Goal: Transaction & Acquisition: Purchase product/service

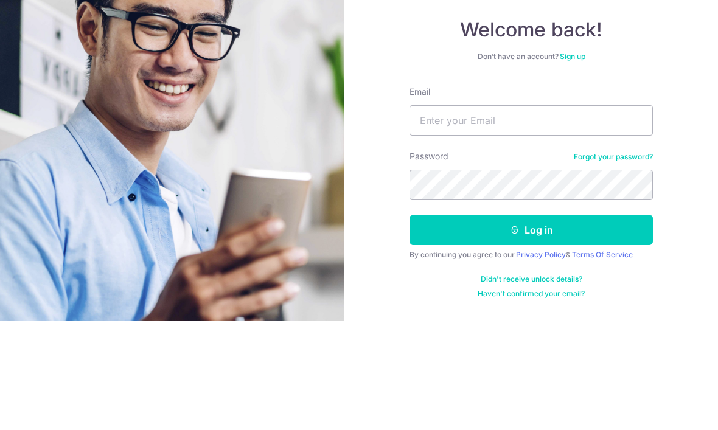
scroll to position [41, 0]
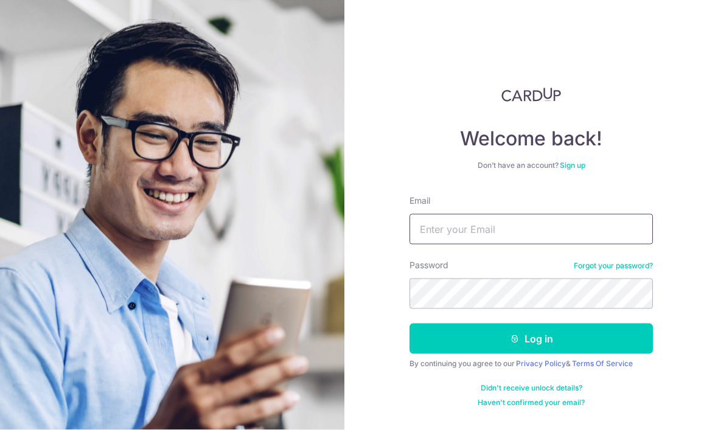
type input "[EMAIL_ADDRESS][DOMAIN_NAME]"
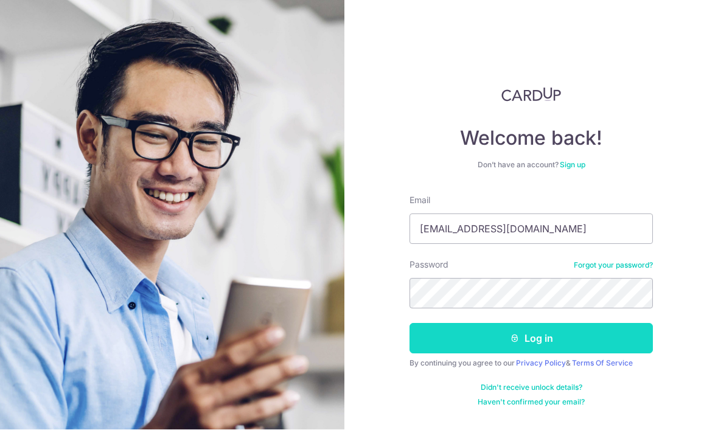
click at [560, 324] on button "Log in" at bounding box center [531, 339] width 243 height 30
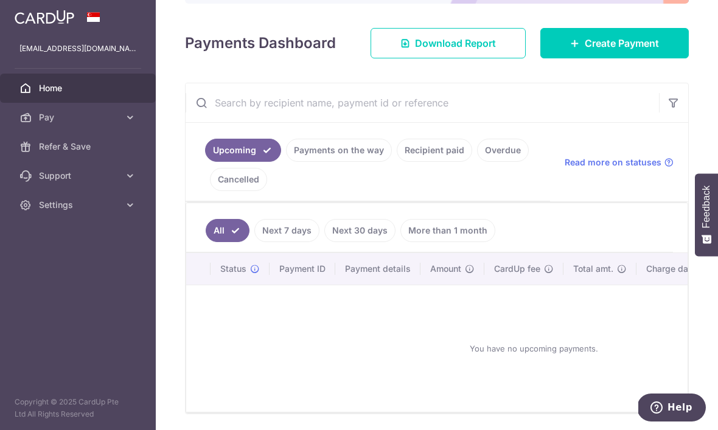
scroll to position [141, 0]
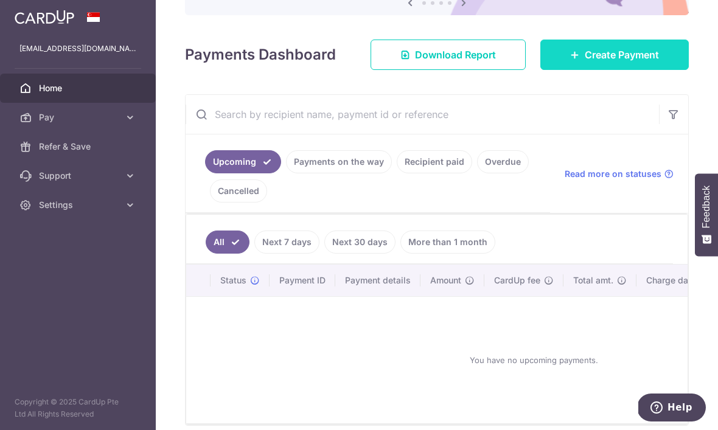
click at [640, 62] on span "Create Payment" at bounding box center [622, 54] width 74 height 15
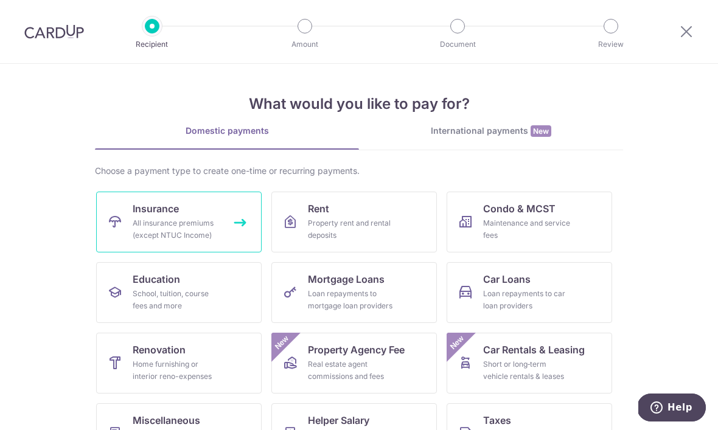
click at [151, 231] on div "All insurance premiums (except NTUC Income)" at bounding box center [177, 229] width 88 height 24
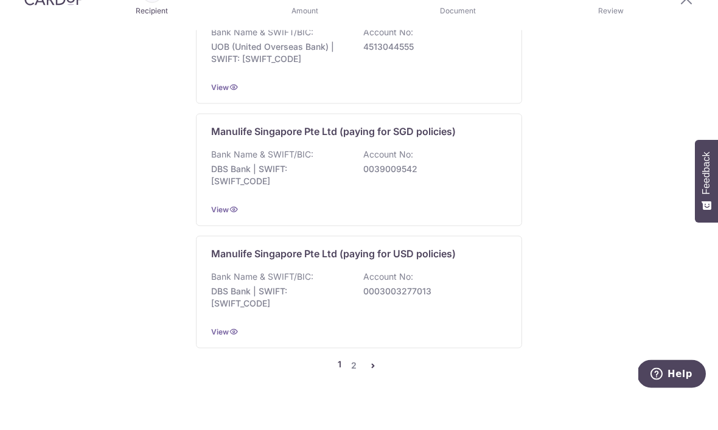
scroll to position [41, 0]
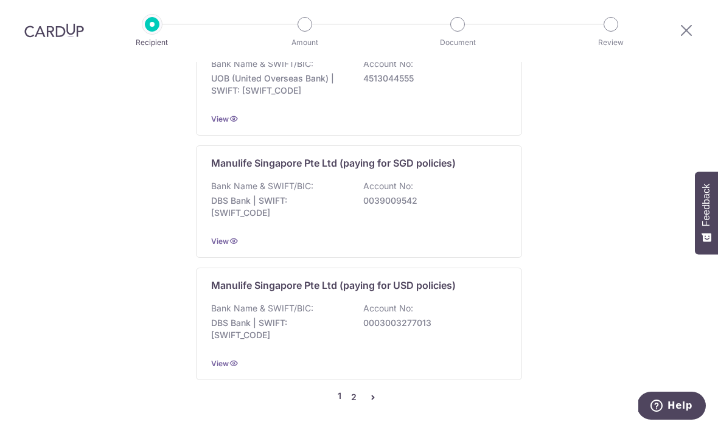
click at [357, 392] on link "2" at bounding box center [353, 399] width 15 height 15
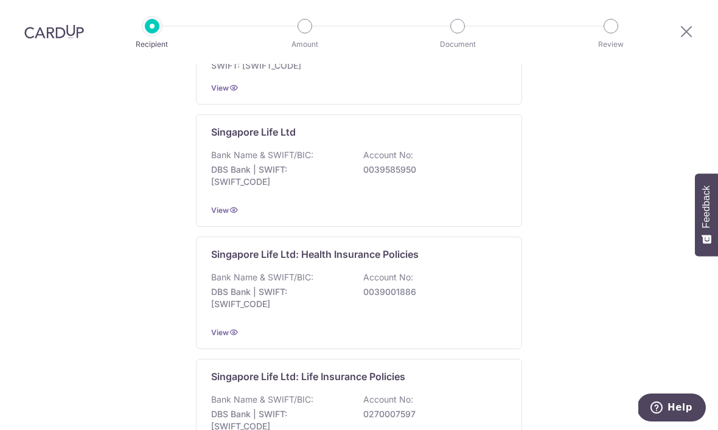
scroll to position [379, 0]
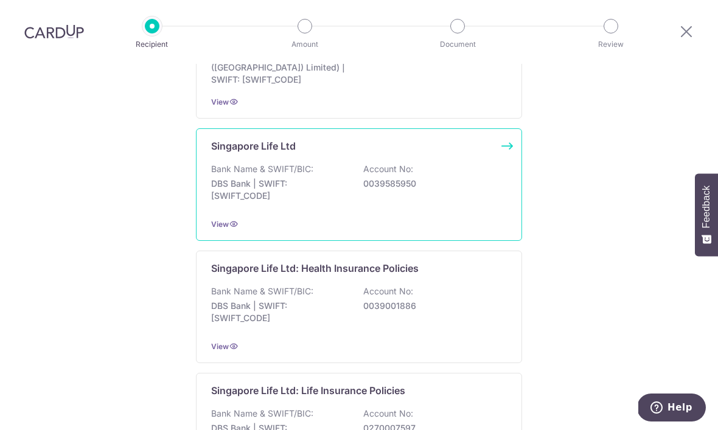
click at [467, 205] on div "Bank Name & SWIFT/BIC: DBS Bank | SWIFT: DBSSSGSGXXX Account No: 0039585950" at bounding box center [359, 185] width 296 height 45
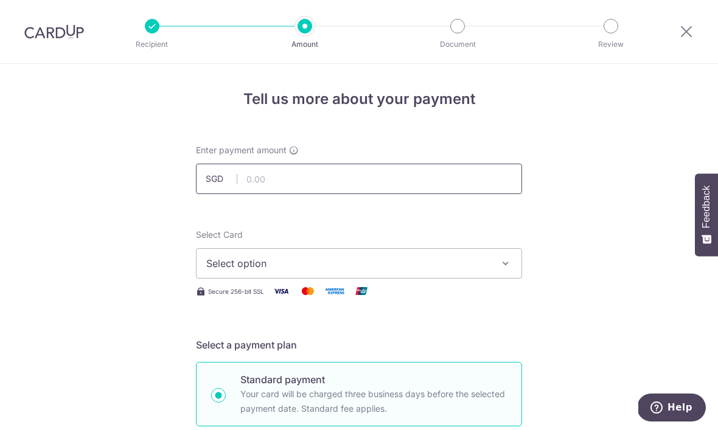
click at [474, 185] on input "text" at bounding box center [359, 179] width 326 height 30
type input "118.09"
click at [276, 271] on span "Select option" at bounding box center [348, 263] width 284 height 15
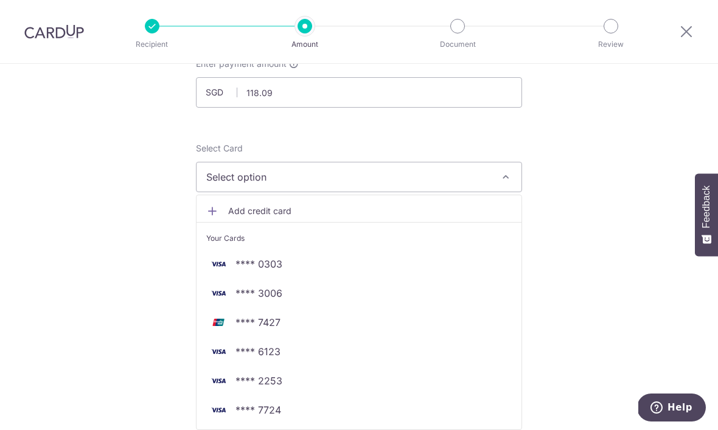
scroll to position [93, 0]
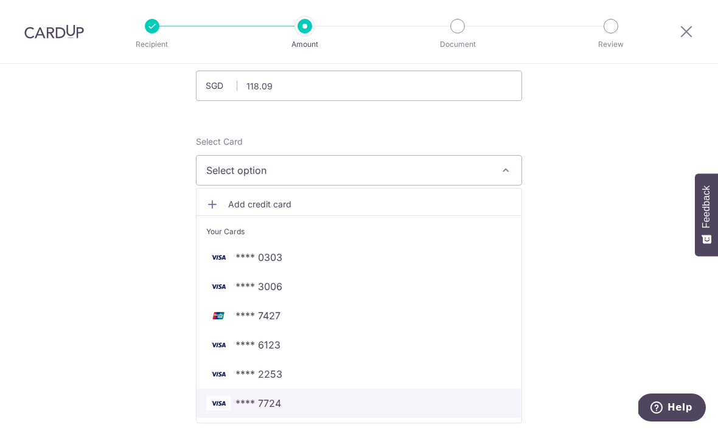
click at [263, 411] on span "**** 7724" at bounding box center [259, 403] width 46 height 15
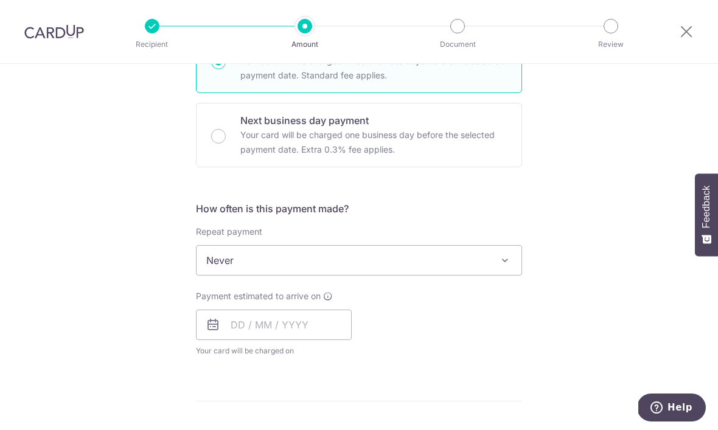
scroll to position [337, 0]
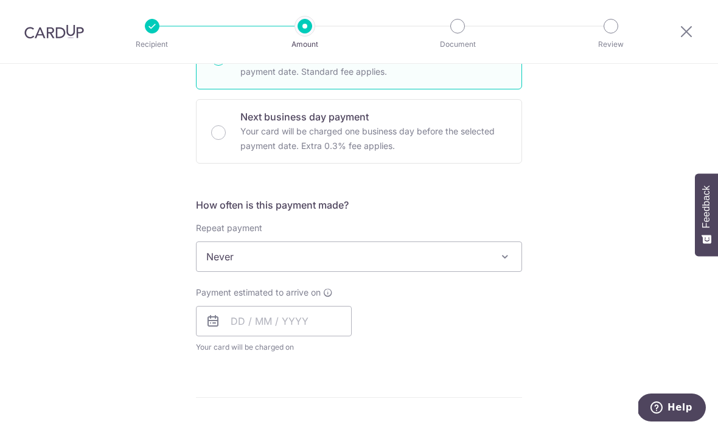
click at [318, 269] on span "Never" at bounding box center [359, 256] width 325 height 29
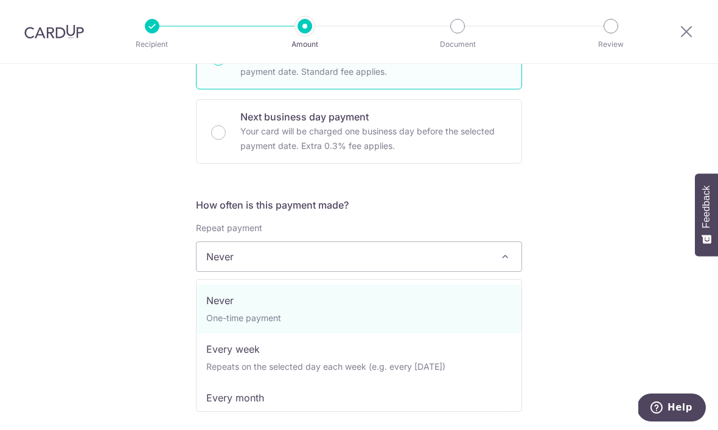
select select "2"
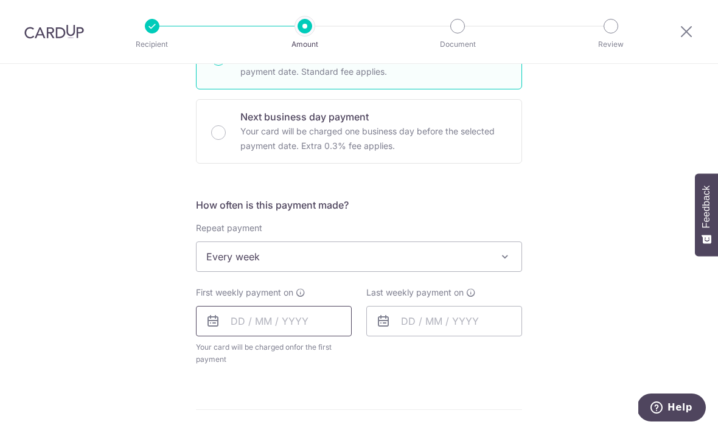
click at [280, 335] on input "text" at bounding box center [274, 321] width 156 height 30
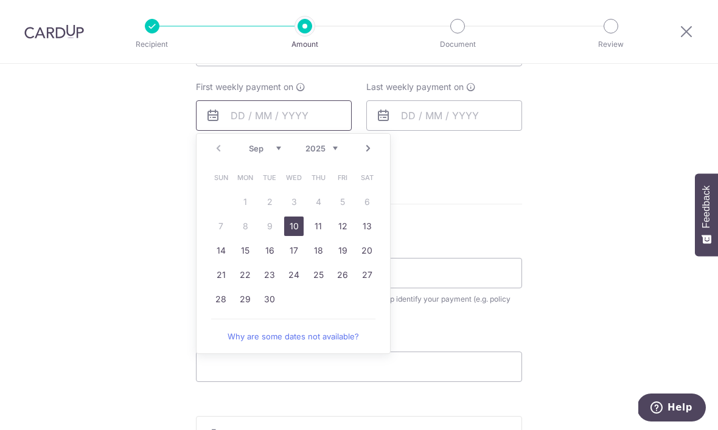
scroll to position [549, 0]
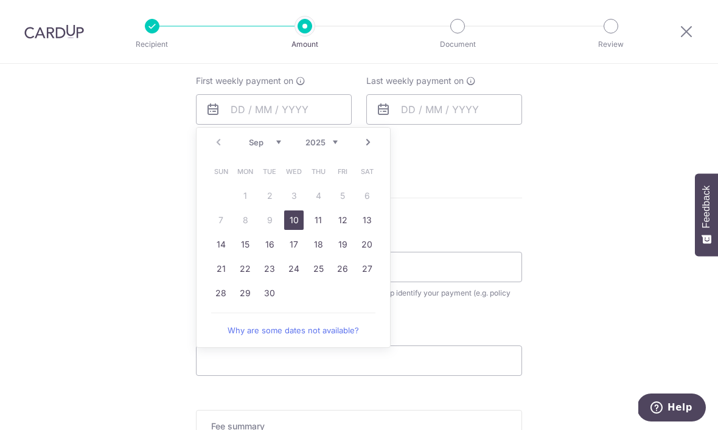
click at [298, 229] on link "10" at bounding box center [293, 220] width 19 height 19
type input "10/09/2025"
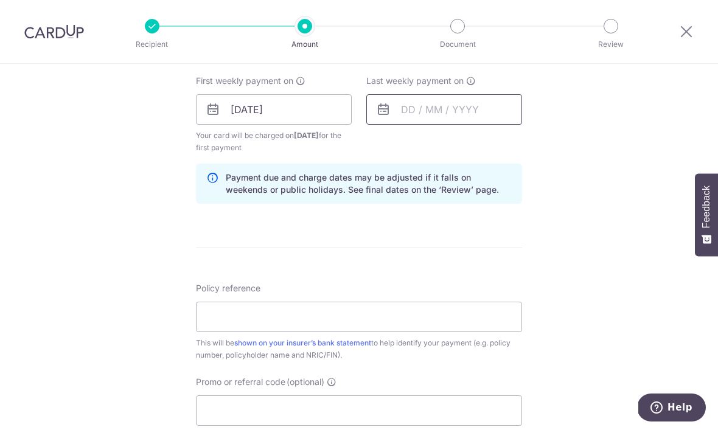
click at [466, 119] on input "text" at bounding box center [444, 109] width 156 height 30
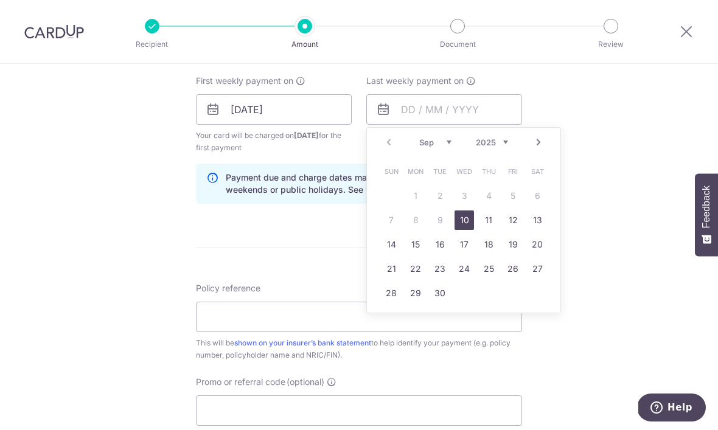
click at [470, 251] on link "17" at bounding box center [464, 244] width 19 height 19
type input "17/09/2025"
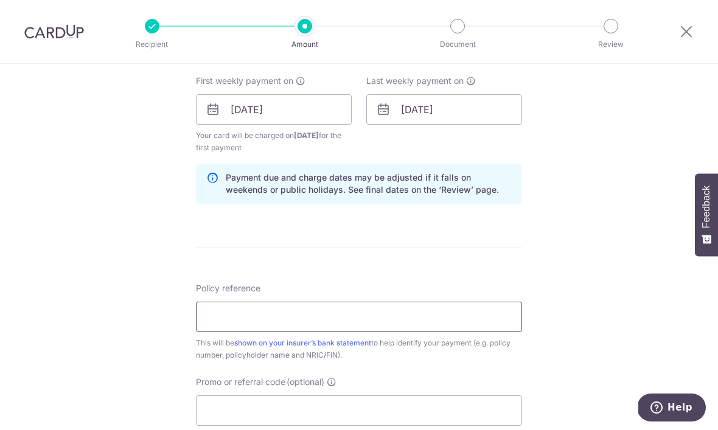
click at [334, 326] on input "Policy reference" at bounding box center [359, 317] width 326 height 30
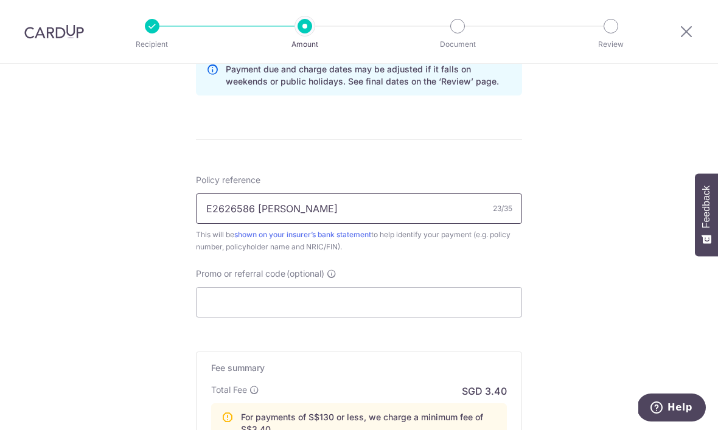
scroll to position [662, 0]
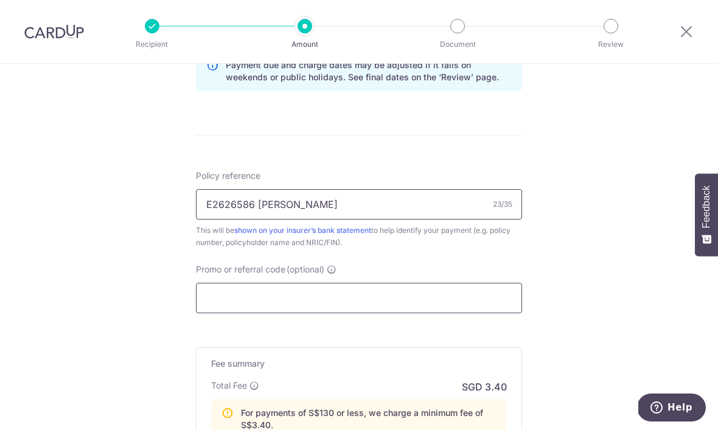
type input "E2626586 Mah Yang Cheng"
click at [453, 313] on input "Promo or referral code (optional)" at bounding box center [359, 298] width 326 height 30
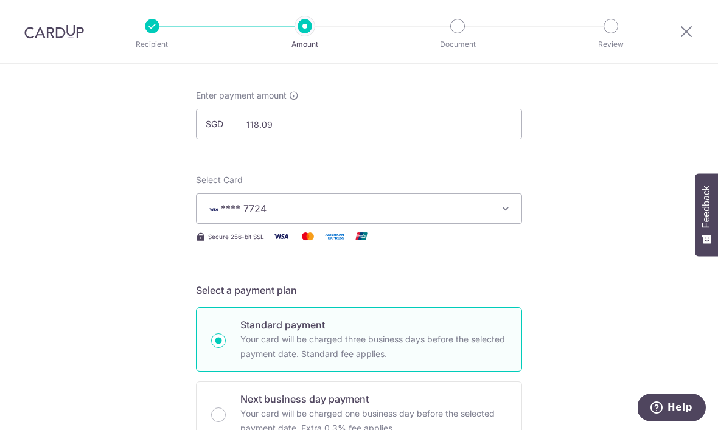
scroll to position [55, 0]
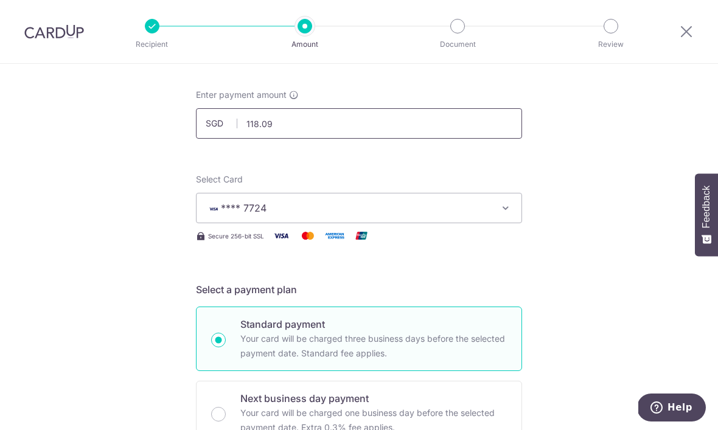
type input "REC185"
click at [382, 119] on input "118.09" at bounding box center [359, 123] width 326 height 30
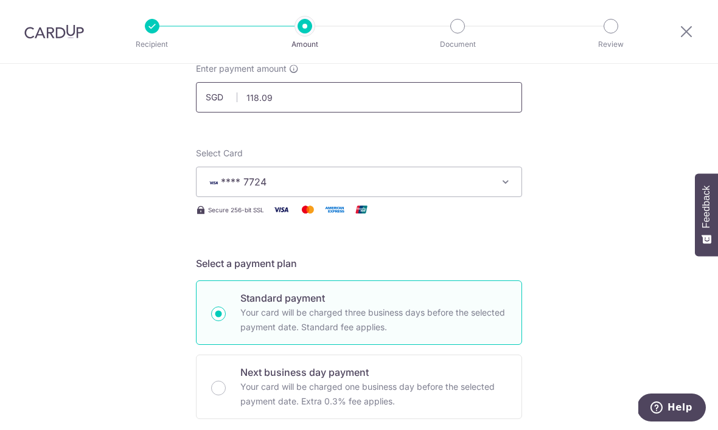
scroll to position [81, 0]
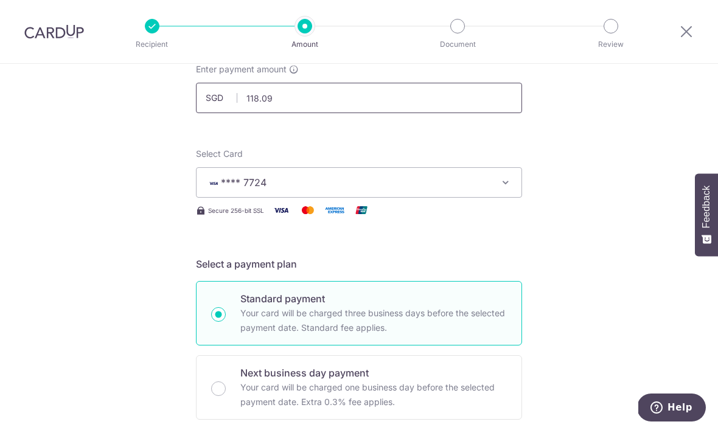
click at [337, 103] on input "118.09" at bounding box center [359, 98] width 326 height 30
type input "138.09"
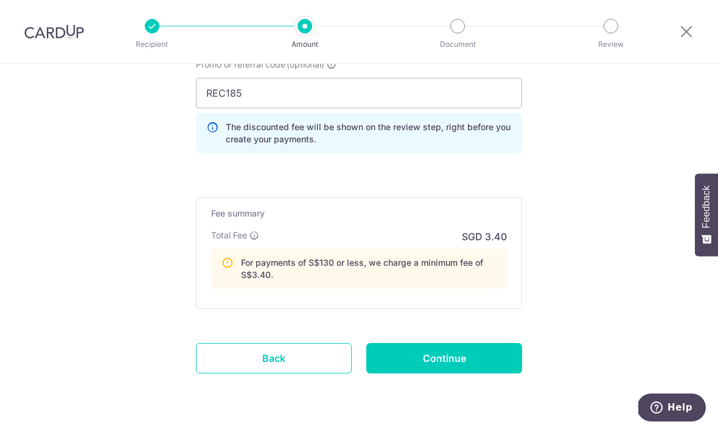
scroll to position [866, 0]
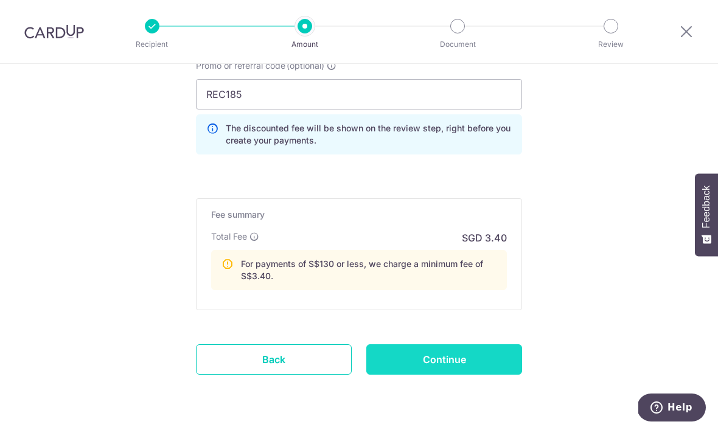
click at [505, 363] on input "Continue" at bounding box center [444, 360] width 156 height 30
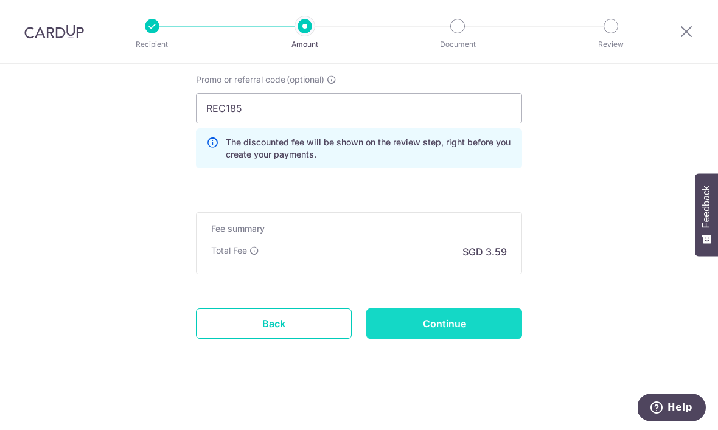
type input "Create Schedule"
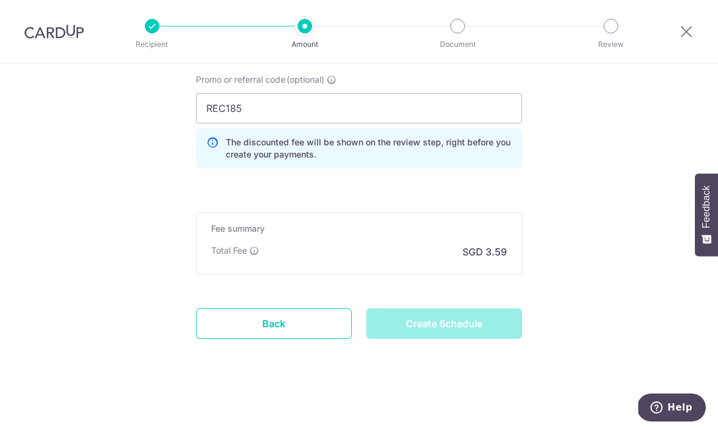
click at [503, 339] on div "Create Schedule" at bounding box center [444, 324] width 170 height 30
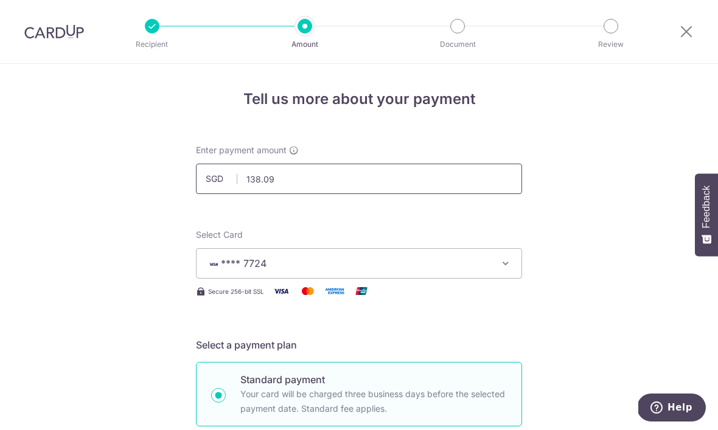
click at [281, 187] on input "138.09" at bounding box center [359, 179] width 326 height 30
type input "118.09"
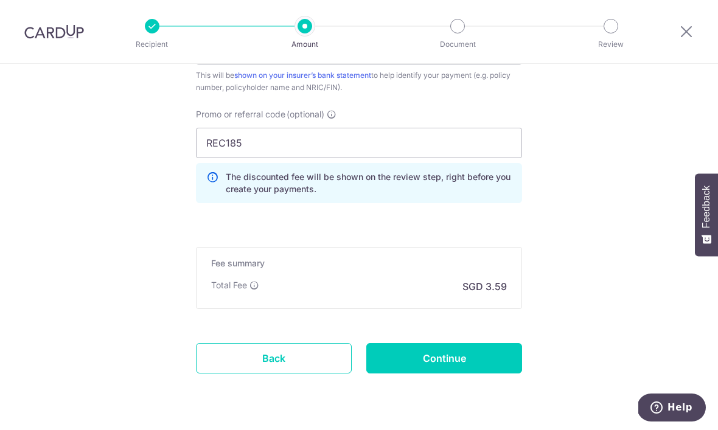
scroll to position [754, 0]
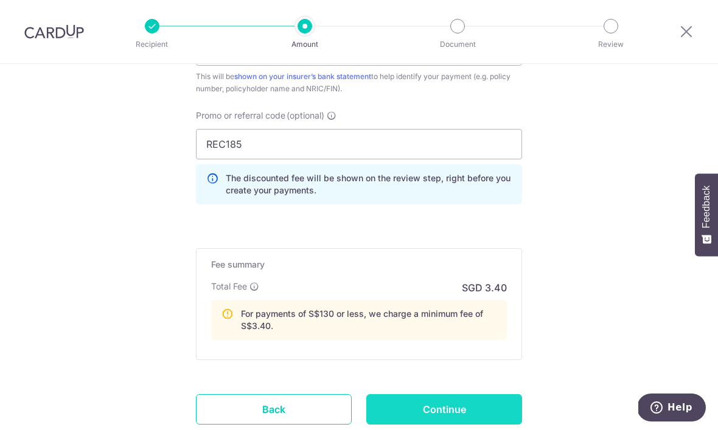
click at [497, 413] on input "Continue" at bounding box center [444, 409] width 156 height 30
type input "Update Schedule"
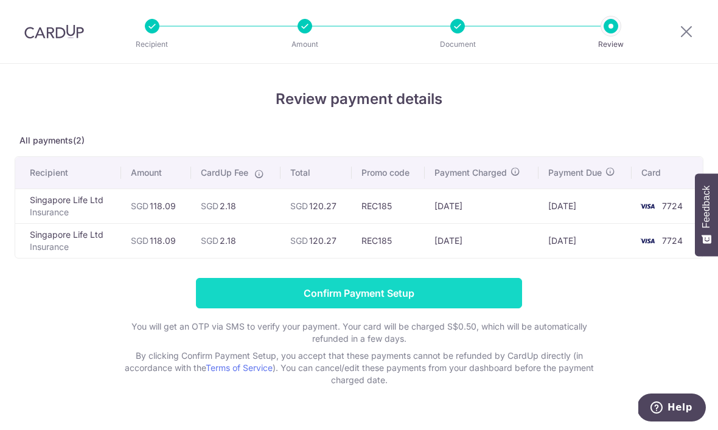
click at [409, 300] on input "Confirm Payment Setup" at bounding box center [359, 293] width 326 height 30
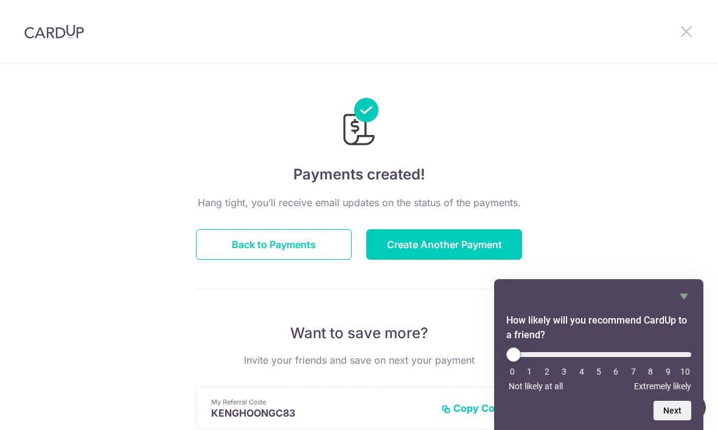
click at [686, 26] on icon at bounding box center [686, 31] width 15 height 15
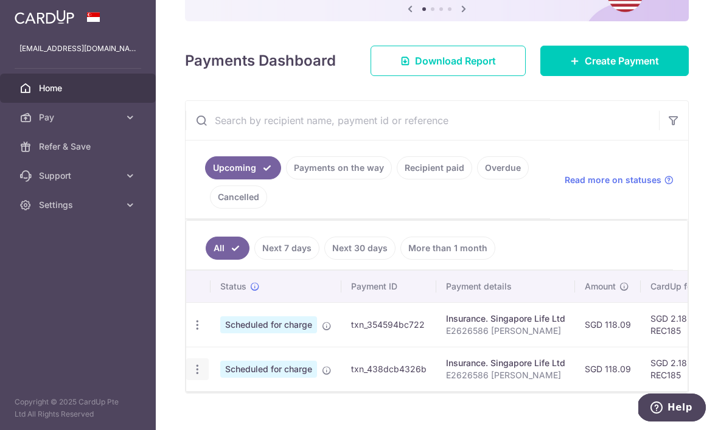
click at [191, 376] on icon "button" at bounding box center [197, 369] width 13 height 13
click at [44, 390] on div at bounding box center [359, 215] width 718 height 430
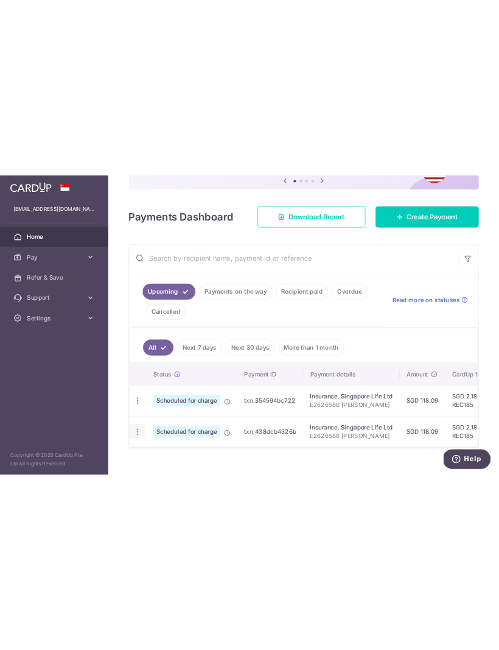
scroll to position [120, 0]
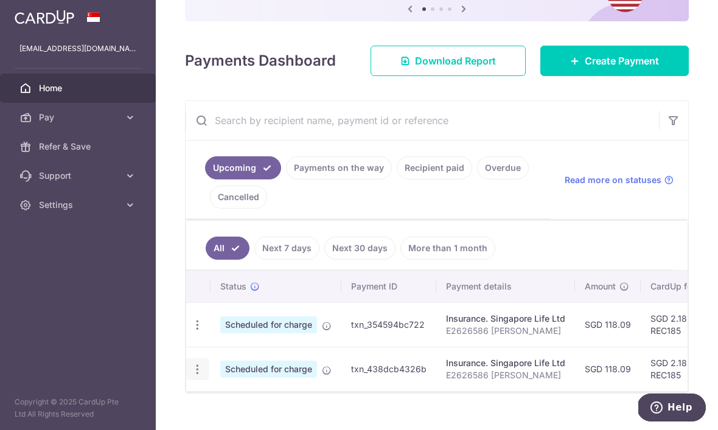
click at [191, 376] on icon "button" at bounding box center [197, 369] width 13 height 13
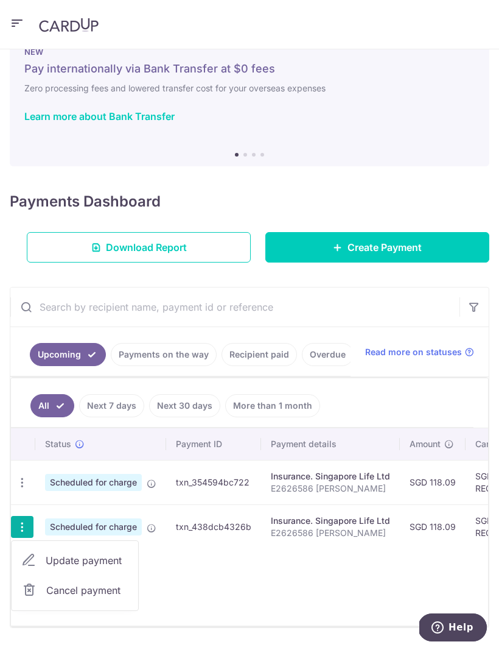
scroll to position [26, 0]
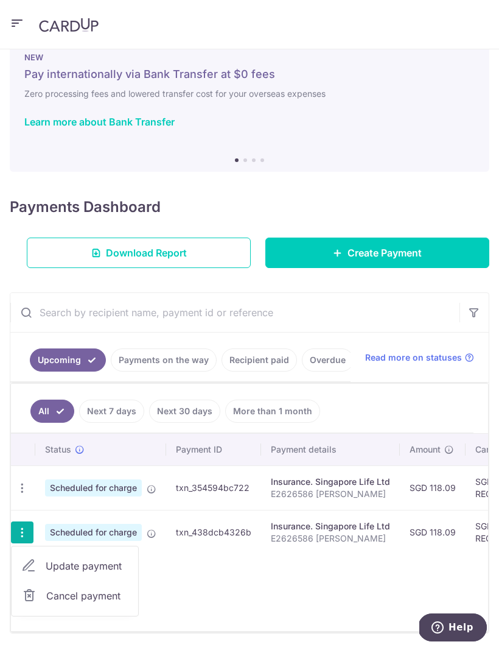
click at [88, 430] on span "Cancel payment" at bounding box center [87, 595] width 82 height 15
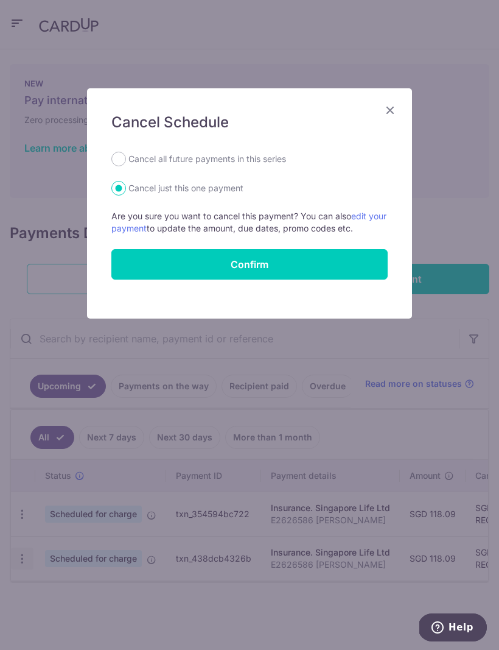
click at [294, 265] on button "Confirm" at bounding box center [249, 264] width 276 height 30
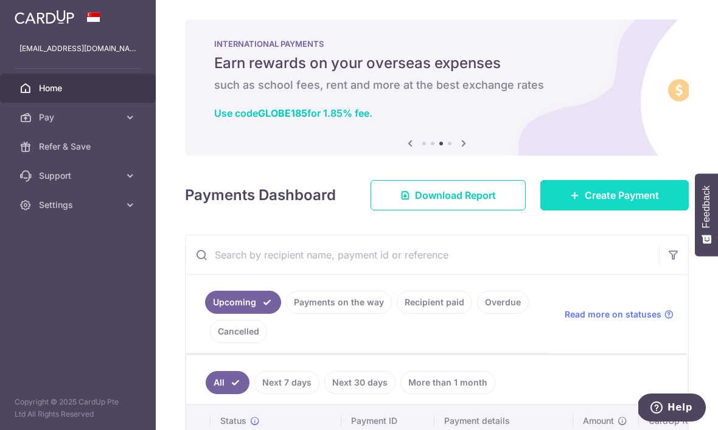
click at [499, 203] on span "Create Payment" at bounding box center [622, 195] width 74 height 15
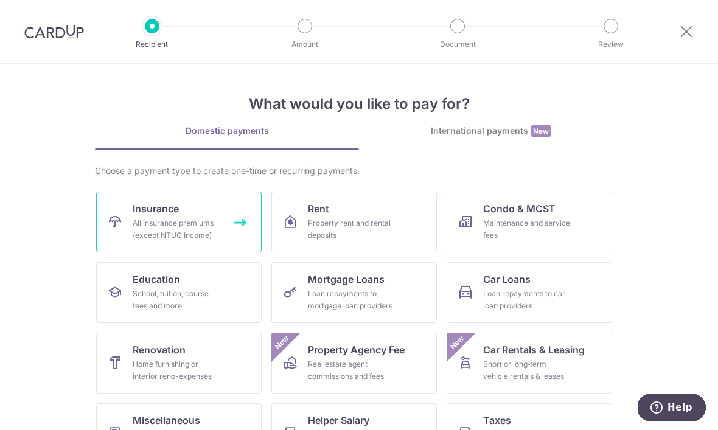
click at [206, 228] on div "All insurance premiums (except NTUC Income)" at bounding box center [177, 229] width 88 height 24
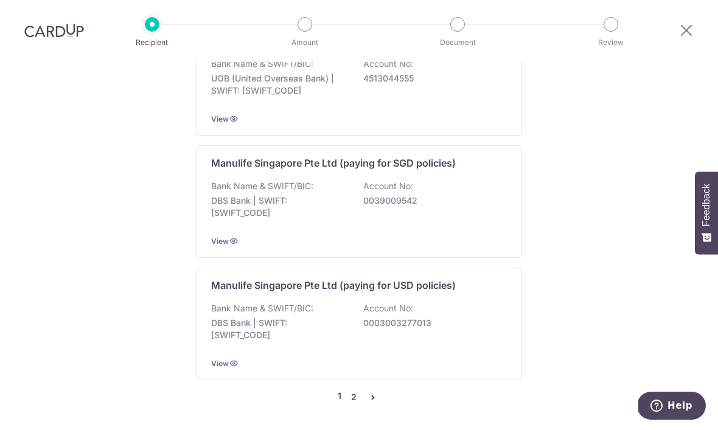
scroll to position [41, 0]
click at [355, 392] on link "2" at bounding box center [353, 399] width 15 height 15
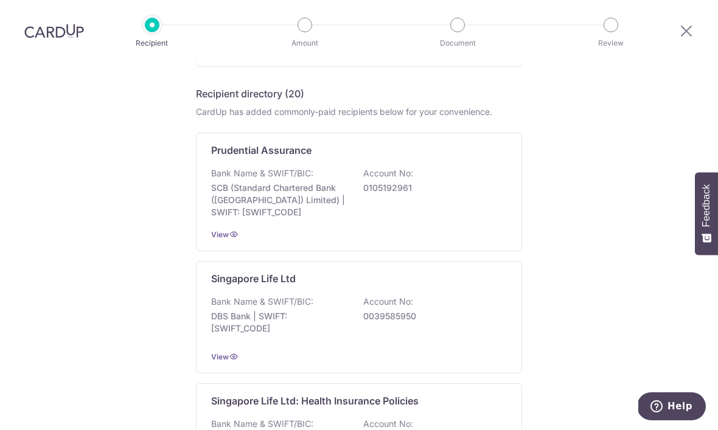
scroll to position [243, 0]
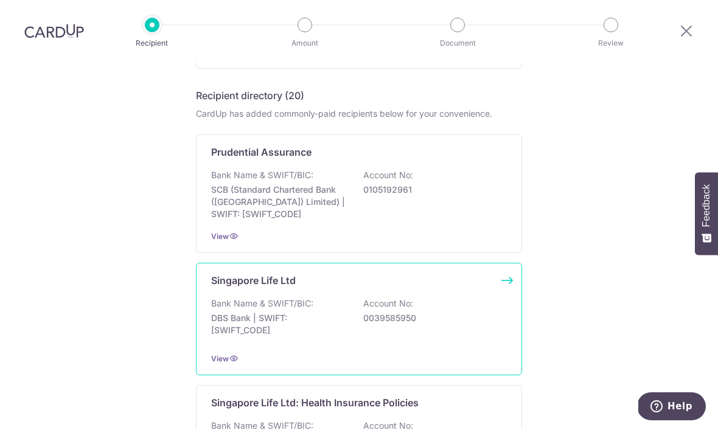
click at [397, 313] on p "0039585950" at bounding box center [431, 319] width 136 height 12
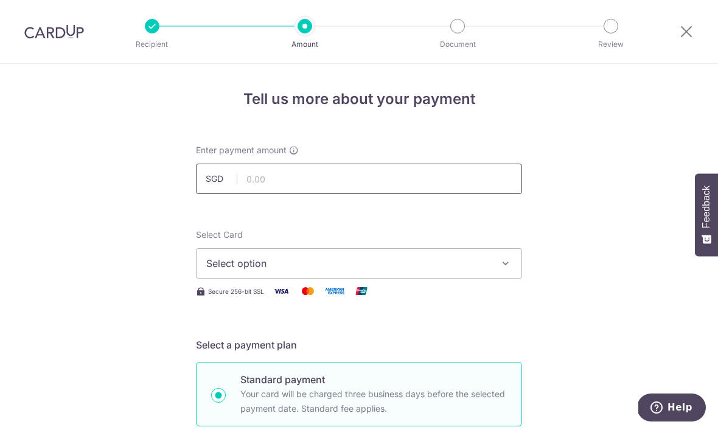
click at [329, 186] on input "text" at bounding box center [359, 179] width 326 height 30
type input "591.90"
click at [340, 263] on span "Select option" at bounding box center [348, 263] width 284 height 15
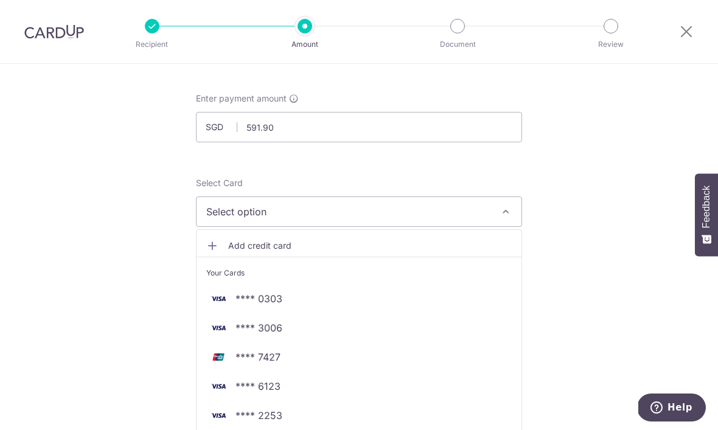
scroll to position [105, 0]
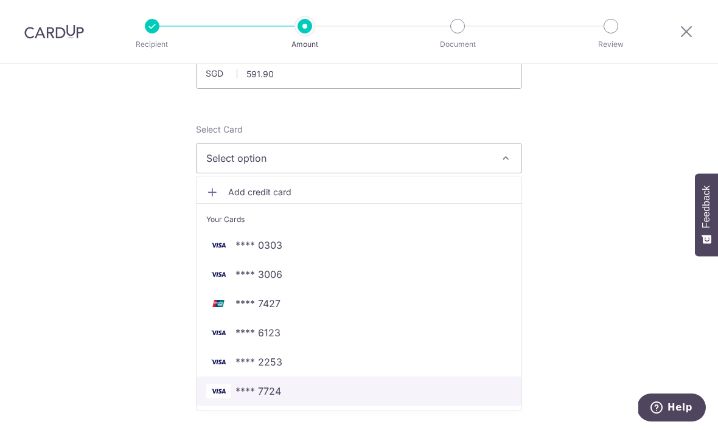
click at [273, 397] on span "**** 7724" at bounding box center [259, 391] width 46 height 15
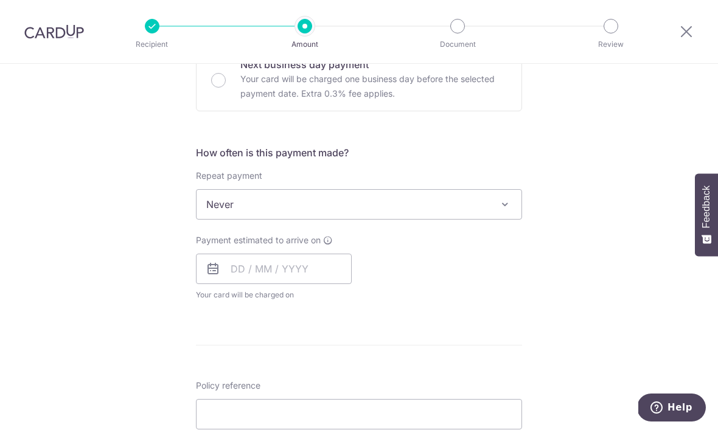
scroll to position [390, 0]
click at [426, 212] on span "Never" at bounding box center [359, 203] width 325 height 29
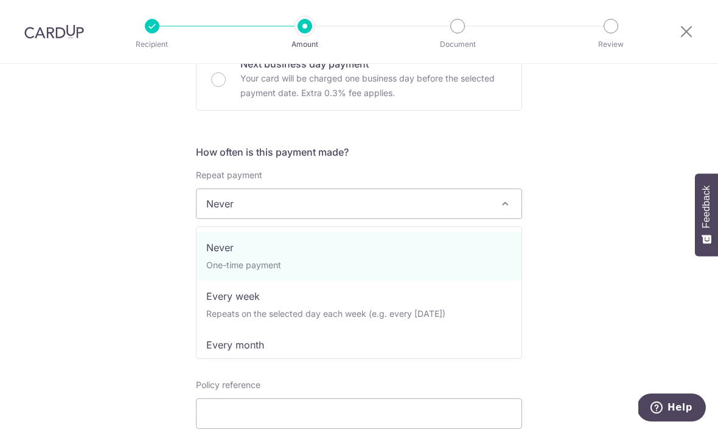
select select "2"
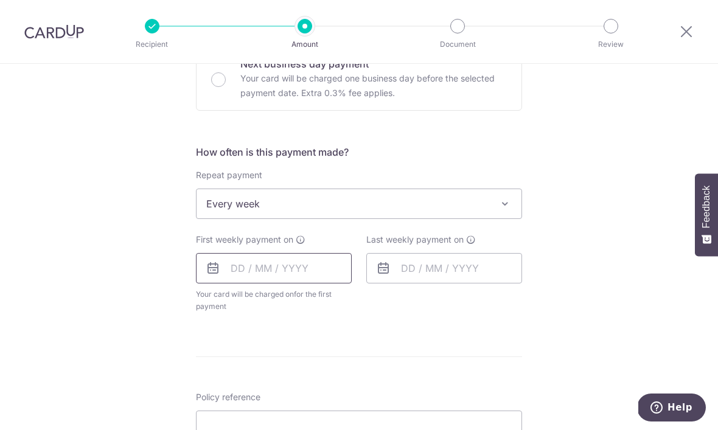
click at [294, 278] on input "text" at bounding box center [274, 268] width 156 height 30
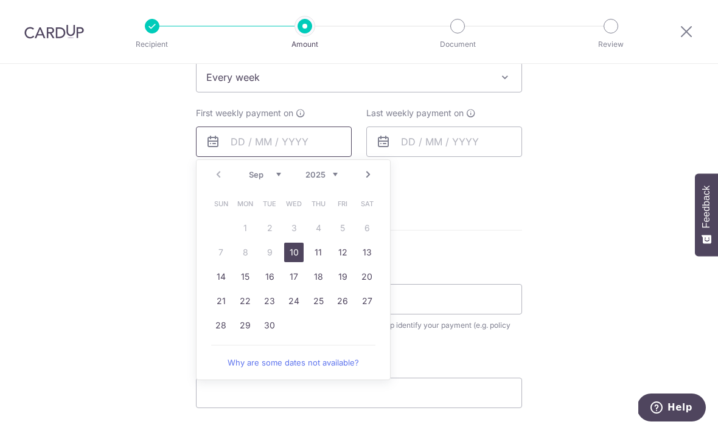
scroll to position [519, 0]
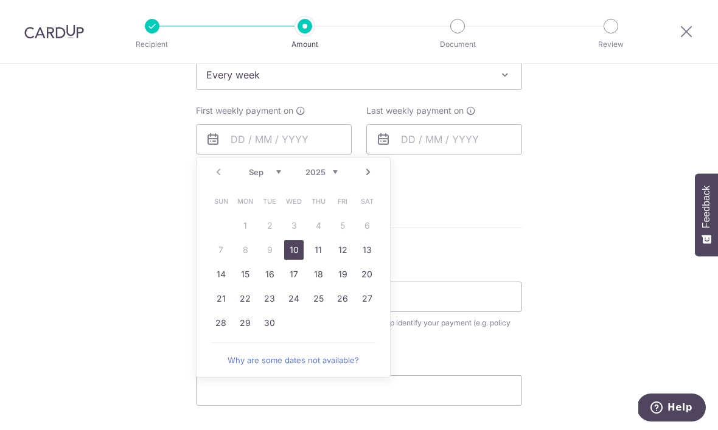
click at [298, 260] on link "10" at bounding box center [293, 249] width 19 height 19
type input "10/09/2025"
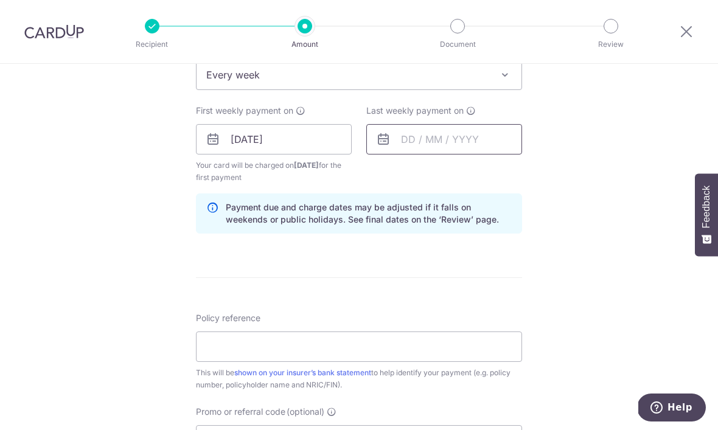
click at [477, 147] on input "text" at bounding box center [444, 139] width 156 height 30
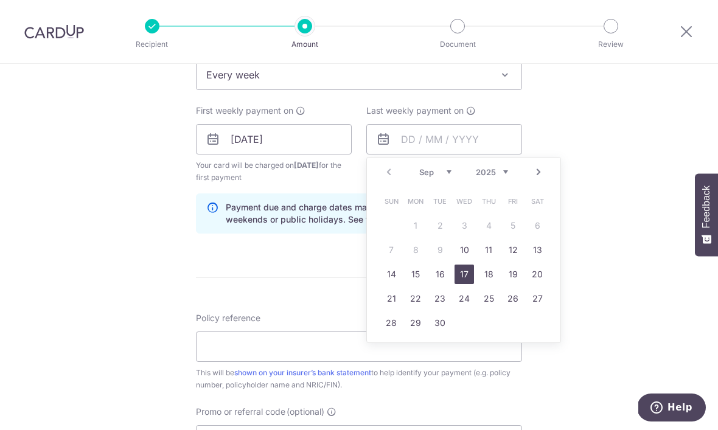
click at [470, 284] on link "17" at bounding box center [464, 274] width 19 height 19
type input "[DATE]"
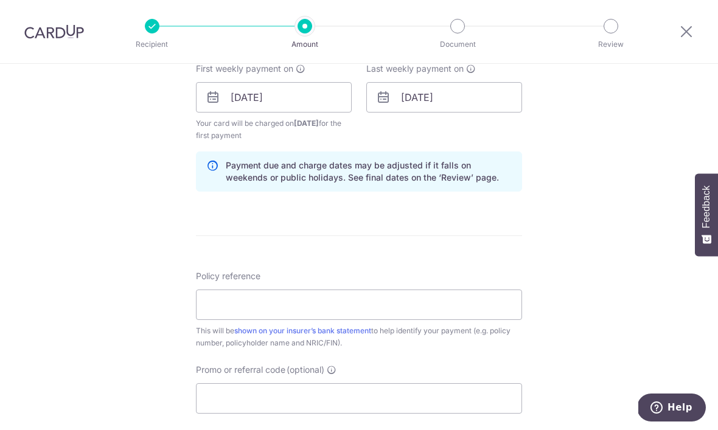
scroll to position [581, 0]
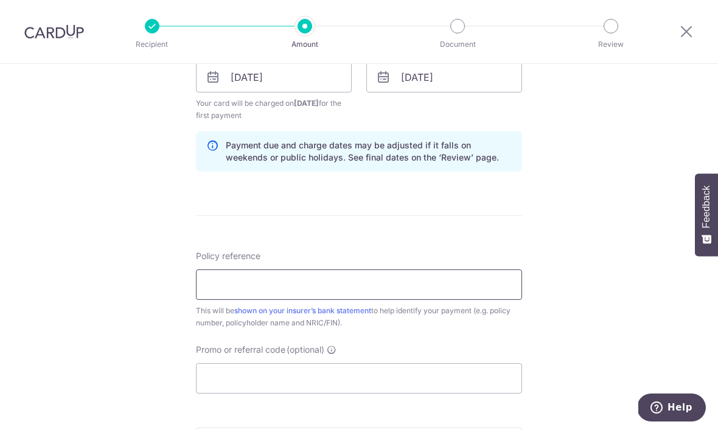
click at [376, 299] on input "Policy reference" at bounding box center [359, 285] width 326 height 30
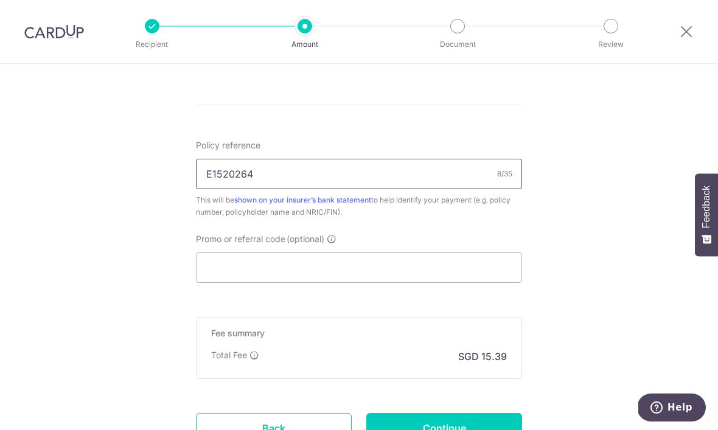
scroll to position [696, 0]
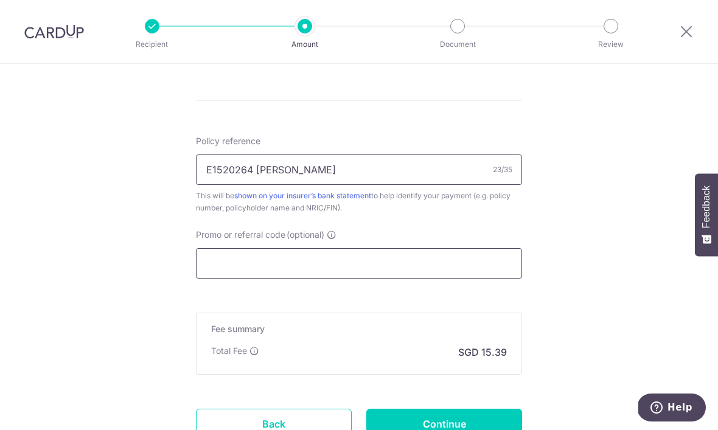
type input "E1520264 [PERSON_NAME]"
click at [295, 276] on input "Promo or referral code (optional)" at bounding box center [359, 263] width 326 height 30
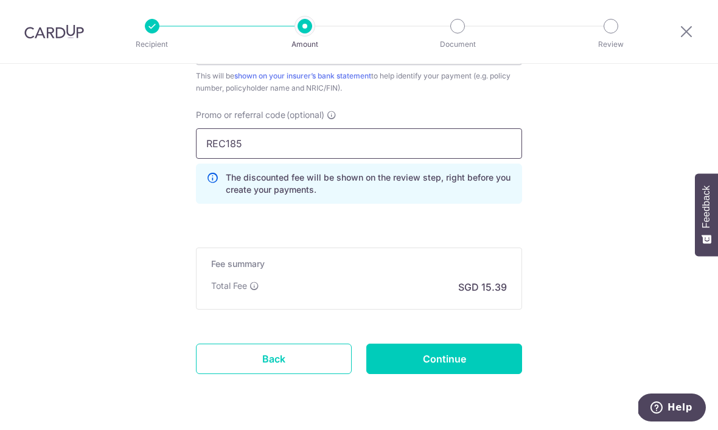
scroll to position [816, 0]
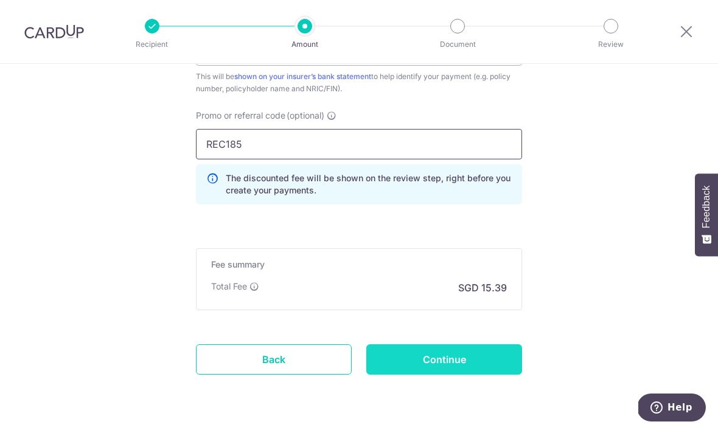
type input "REC185"
click at [502, 372] on input "Continue" at bounding box center [444, 360] width 156 height 30
type input "Create Schedule"
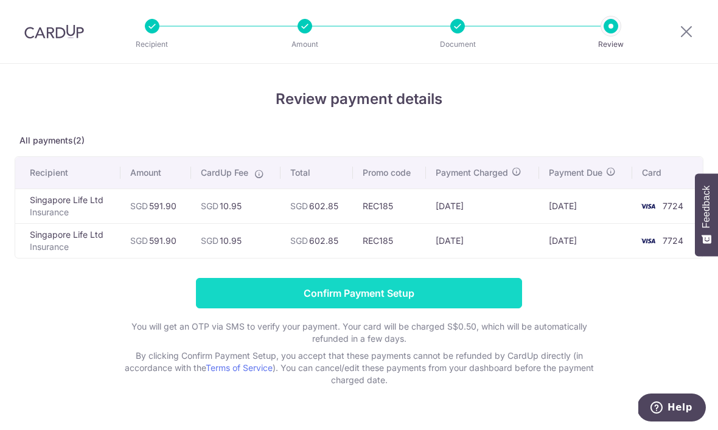
click at [271, 300] on input "Confirm Payment Setup" at bounding box center [359, 293] width 326 height 30
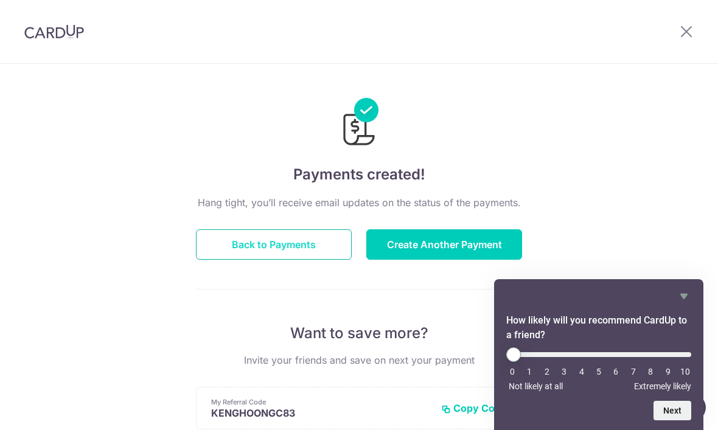
click at [291, 253] on button "Back to Payments" at bounding box center [274, 244] width 156 height 30
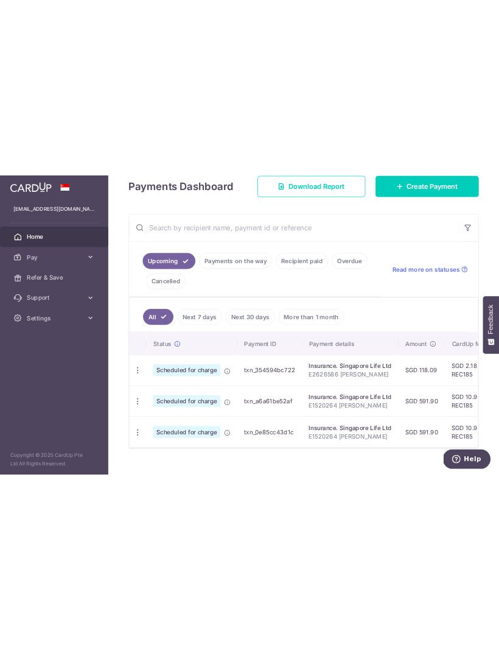
scroll to position [179, 0]
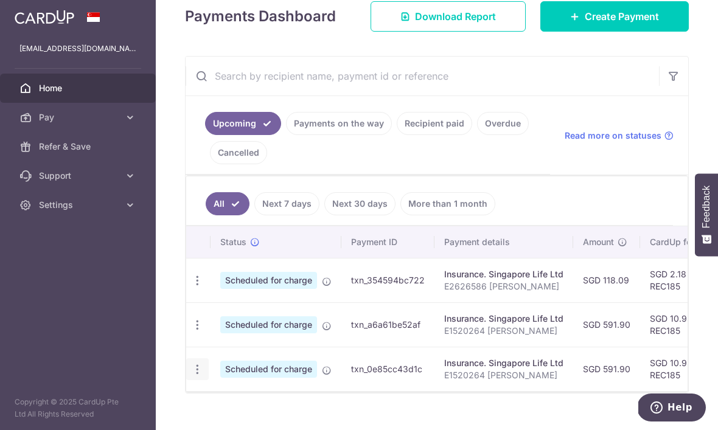
click at [191, 376] on icon "button" at bounding box center [197, 369] width 13 height 13
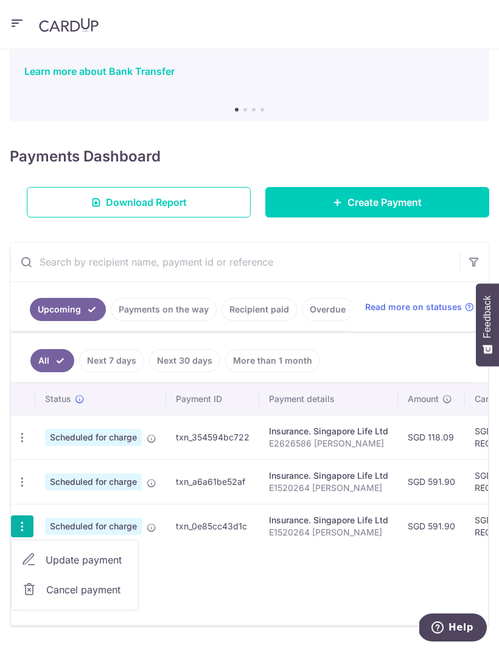
scroll to position [71, 0]
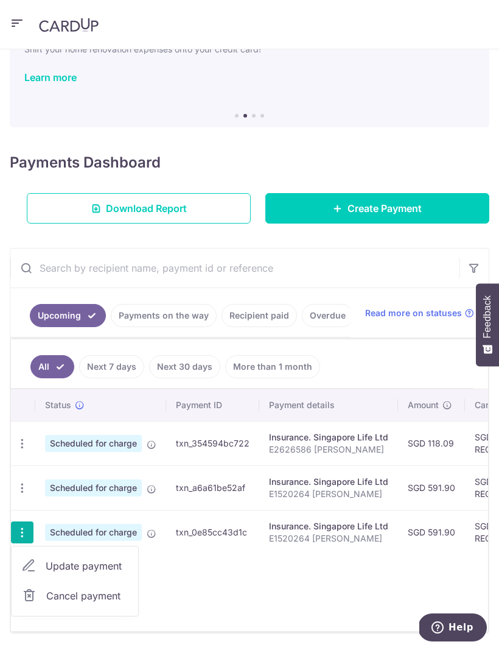
click at [57, 430] on span "Cancel payment" at bounding box center [87, 595] width 82 height 15
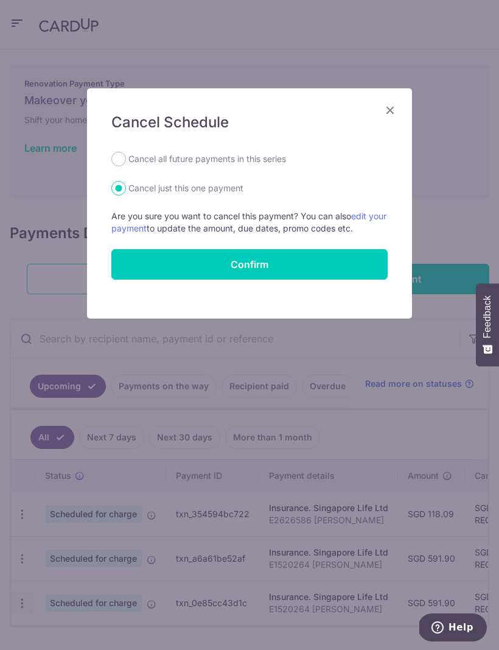
click at [145, 265] on button "Confirm" at bounding box center [249, 264] width 276 height 30
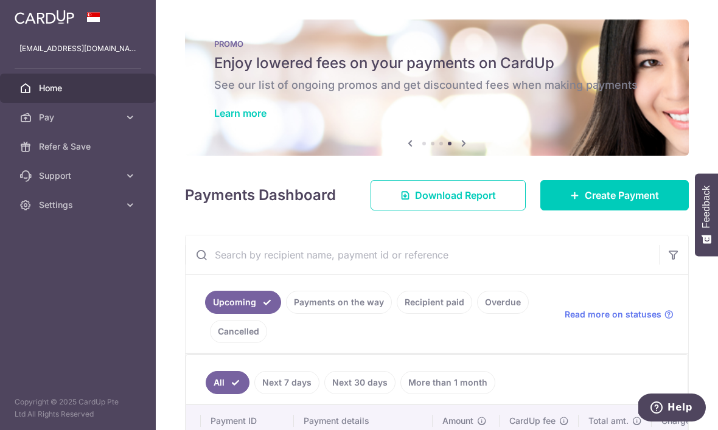
click at [0, 0] on icon "button" at bounding box center [0, 0] width 0 height 0
click at [96, 211] on span "Settings" at bounding box center [79, 205] width 80 height 12
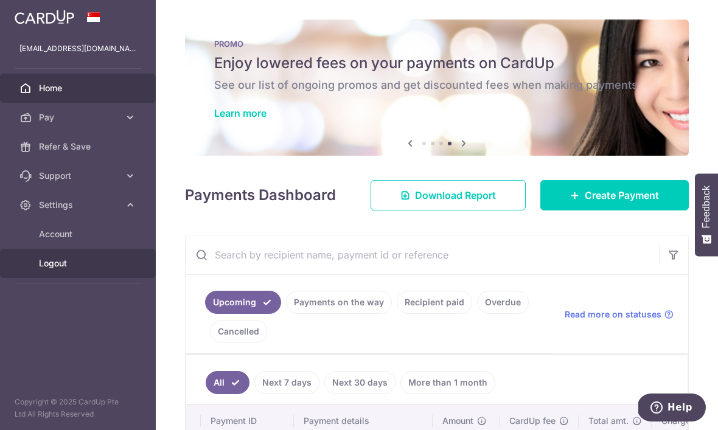
click at [61, 267] on span "Logout" at bounding box center [79, 263] width 80 height 12
